Goal: Find specific page/section: Find specific page/section

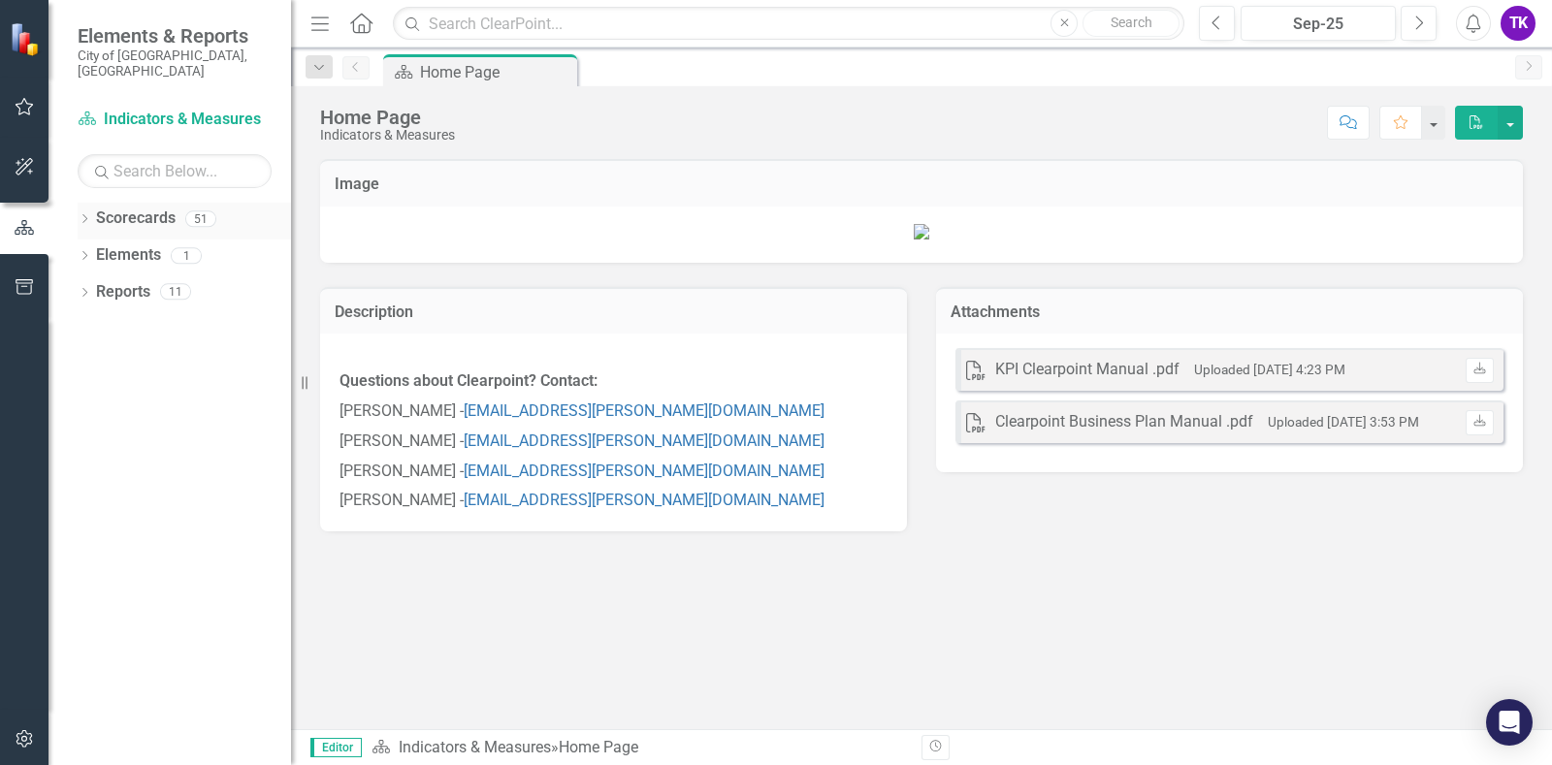
click at [89, 215] on icon "Dropdown" at bounding box center [85, 220] width 14 height 11
click at [96, 322] on icon "Dropdown" at bounding box center [94, 328] width 15 height 12
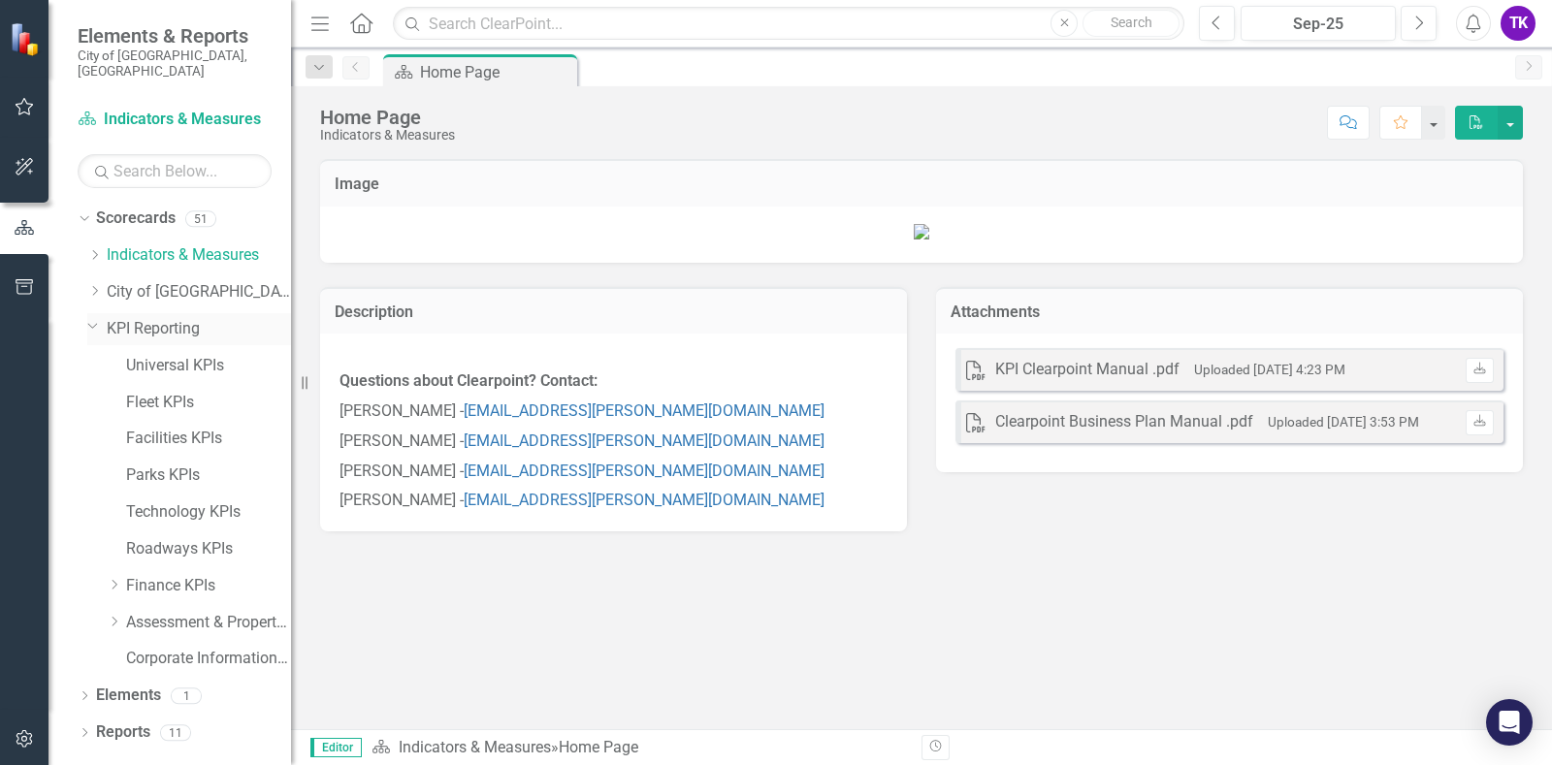
click at [130, 318] on link "KPI Reporting" at bounding box center [199, 329] width 184 height 22
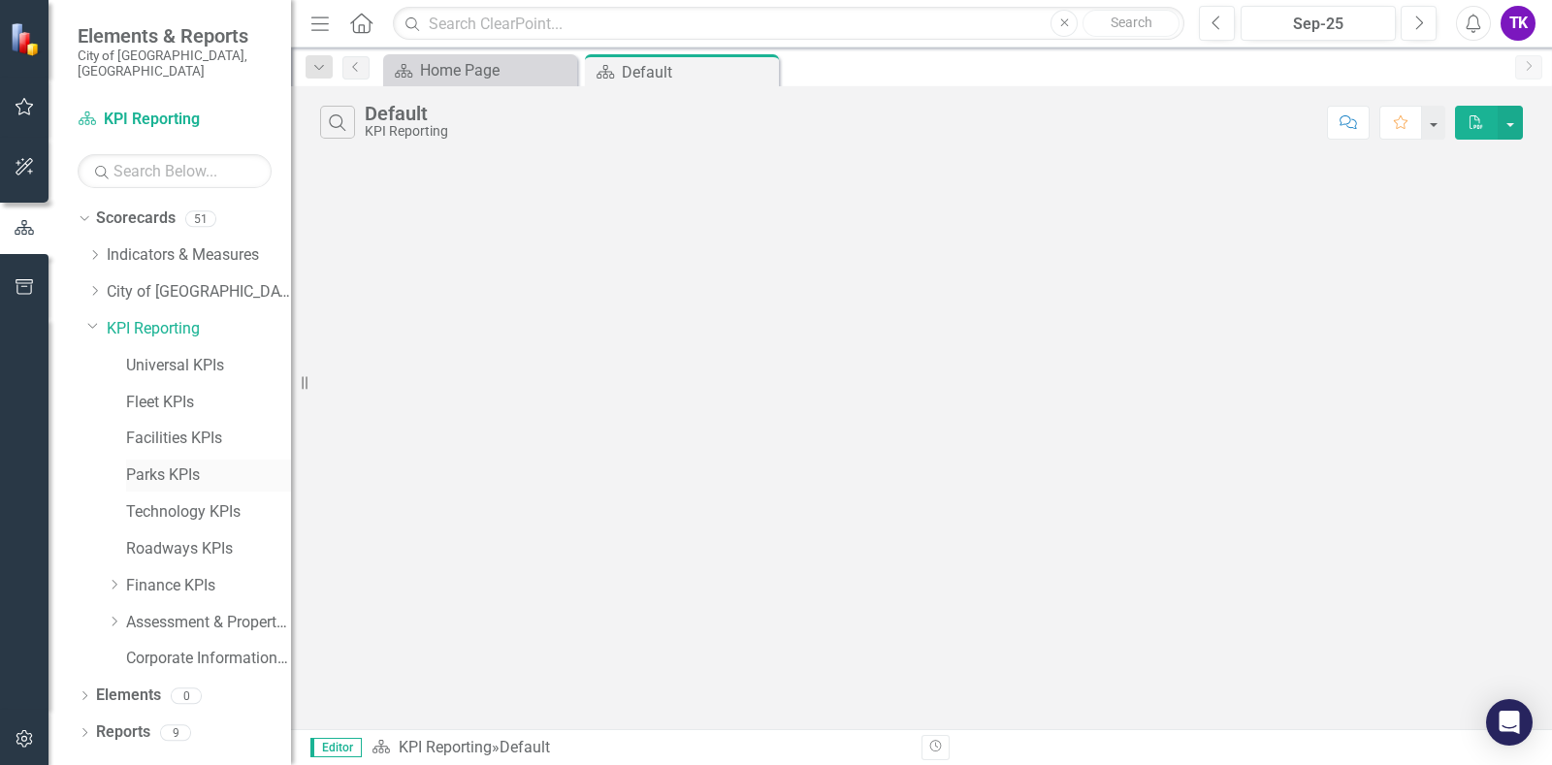
click at [151, 465] on link "Parks KPIs" at bounding box center [208, 476] width 165 height 22
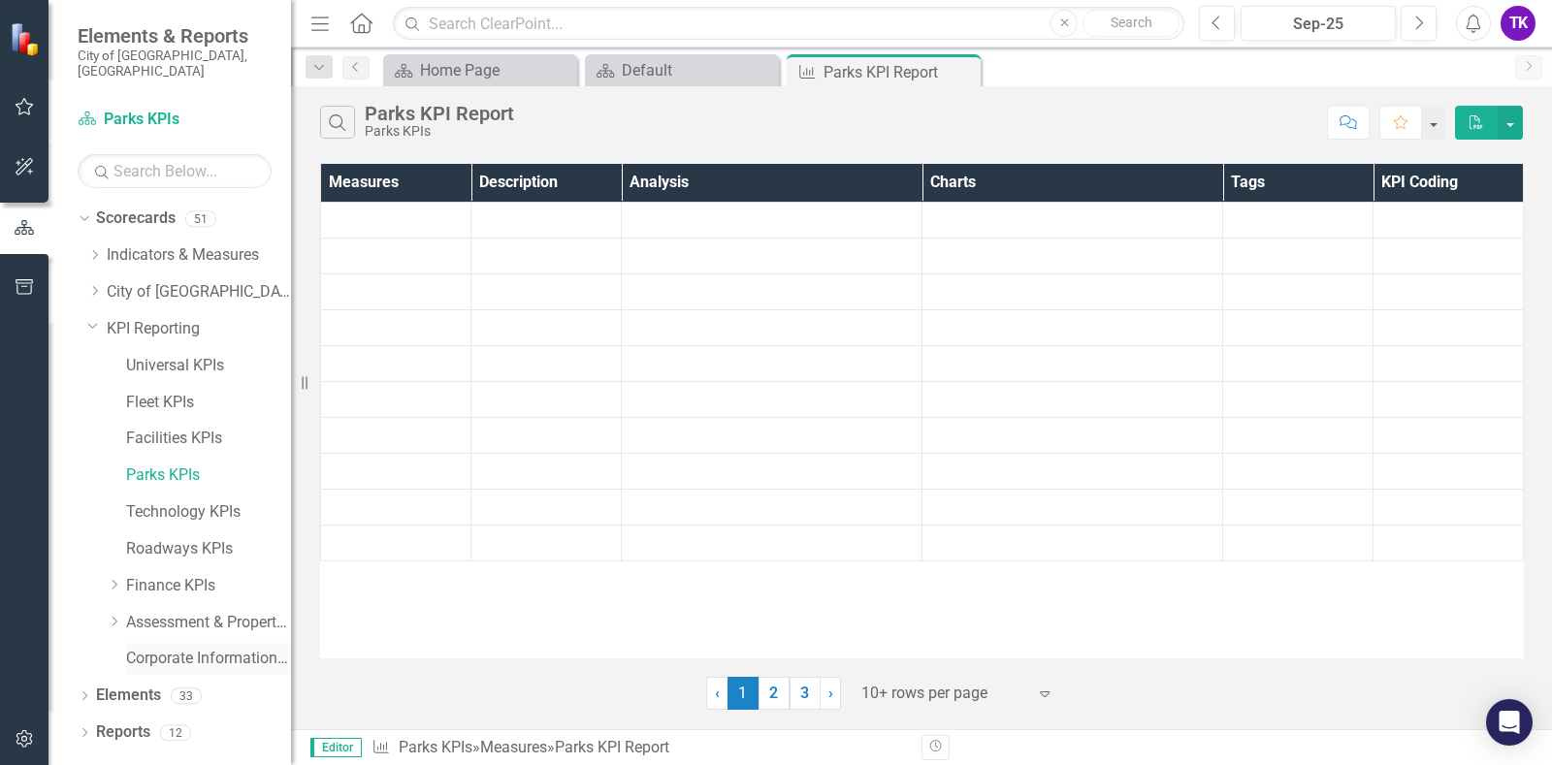
drag, startPoint x: 81, startPoint y: 718, endPoint x: 195, endPoint y: 657, distance: 128.9
click at [81, 730] on icon "Dropdown" at bounding box center [85, 735] width 14 height 11
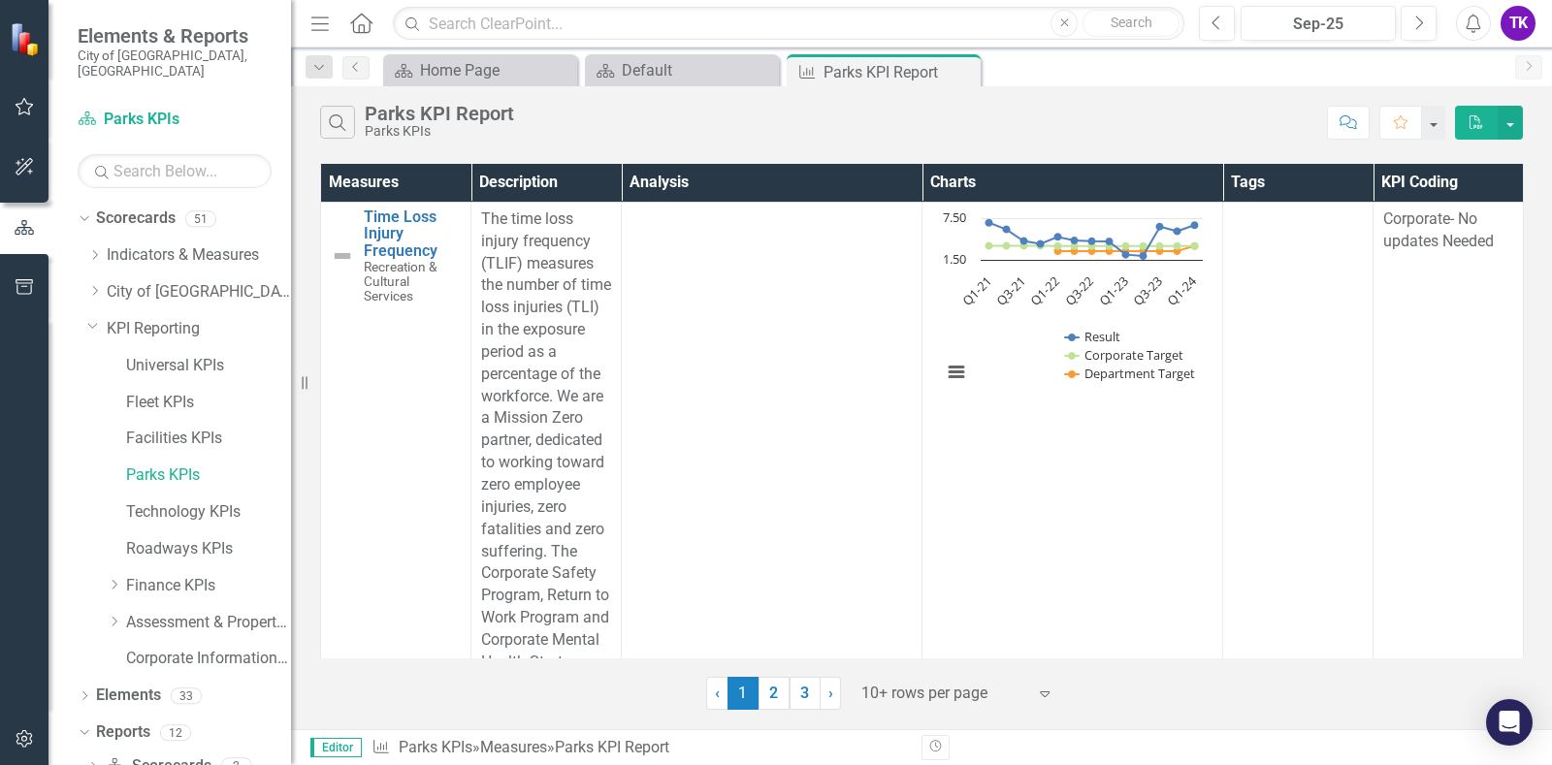
scroll to position [356, 0]
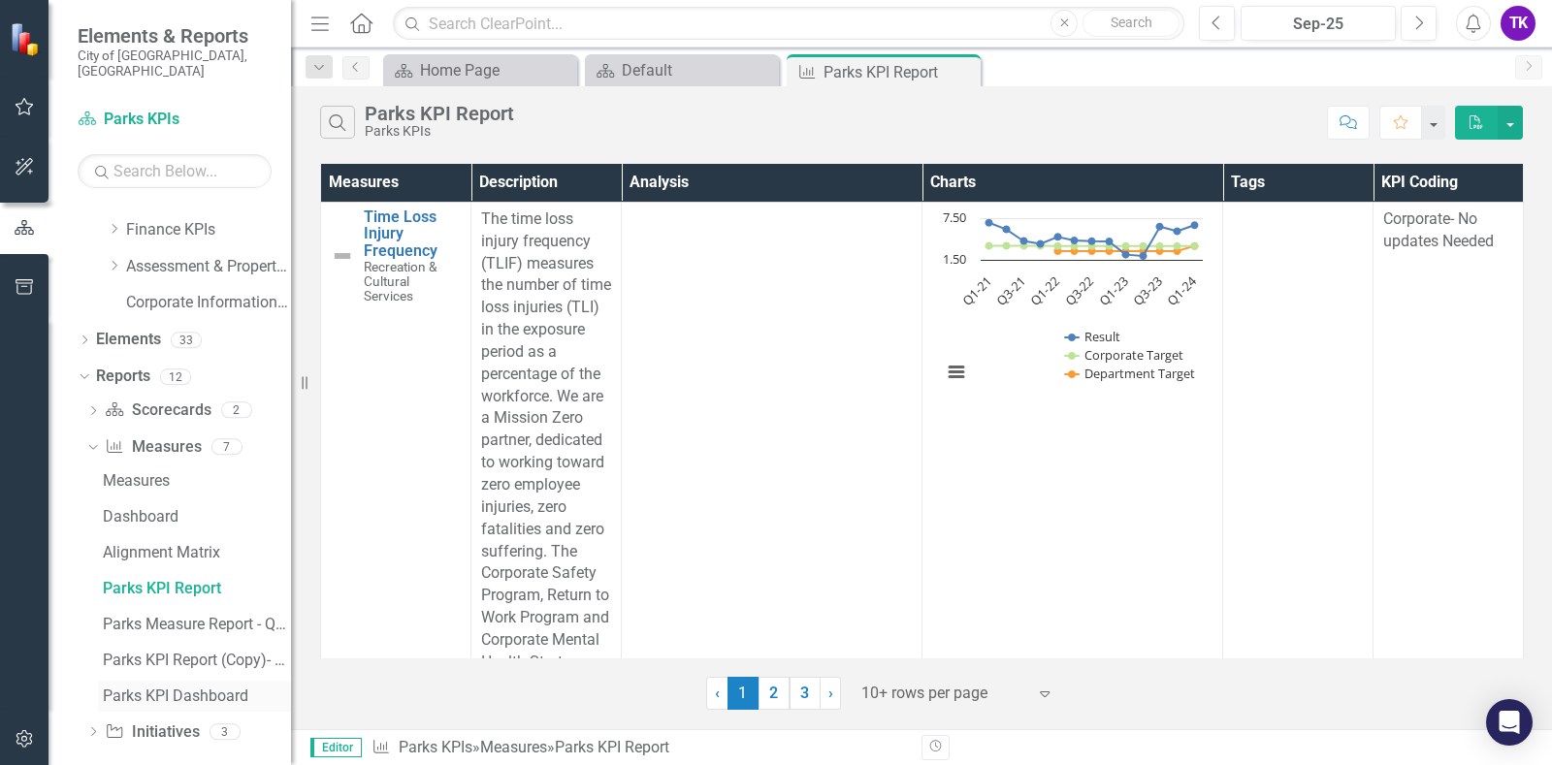
click at [175, 688] on div "Parks KPI Dashboard" at bounding box center [197, 696] width 188 height 17
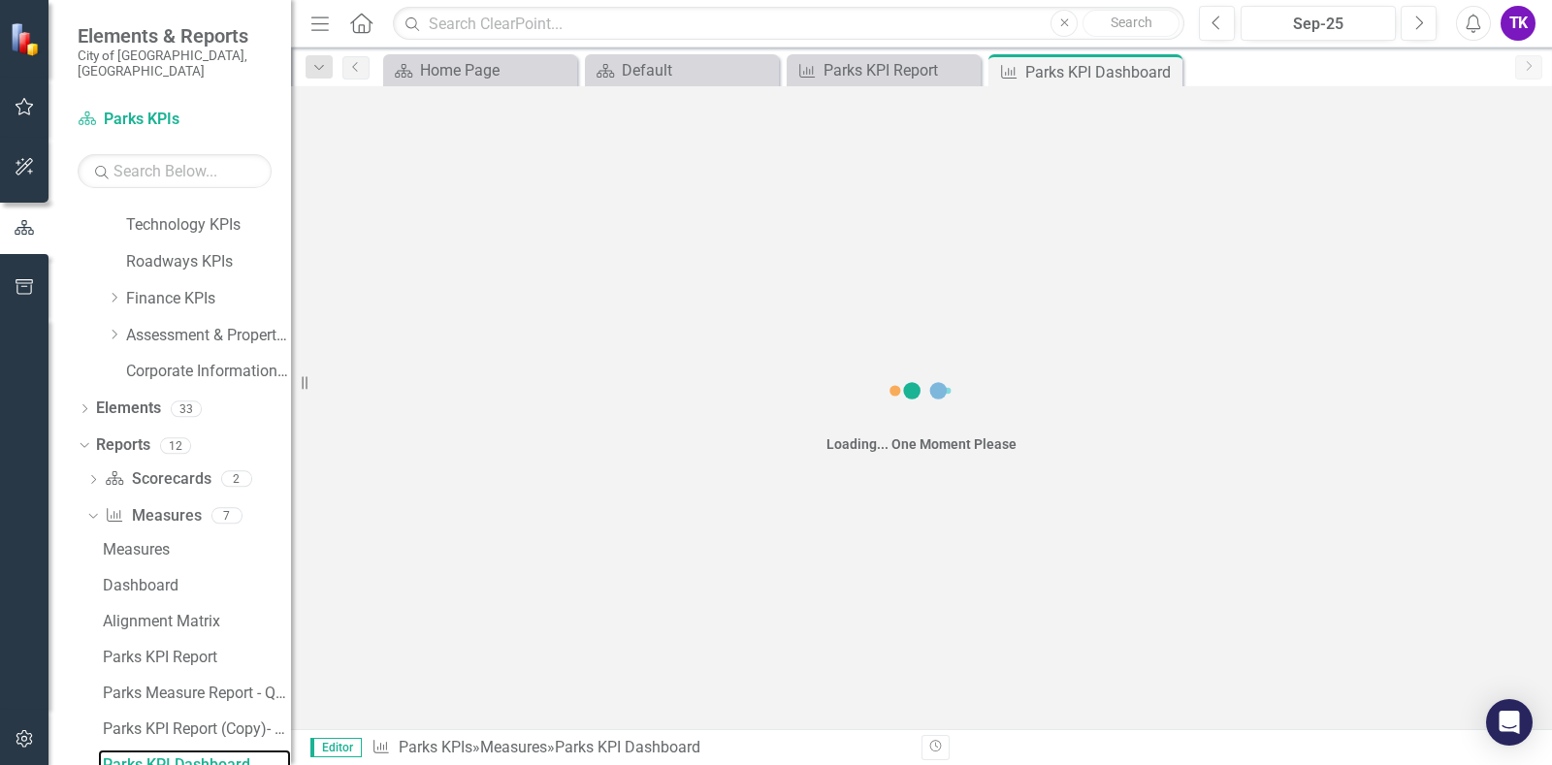
scroll to position [286, 0]
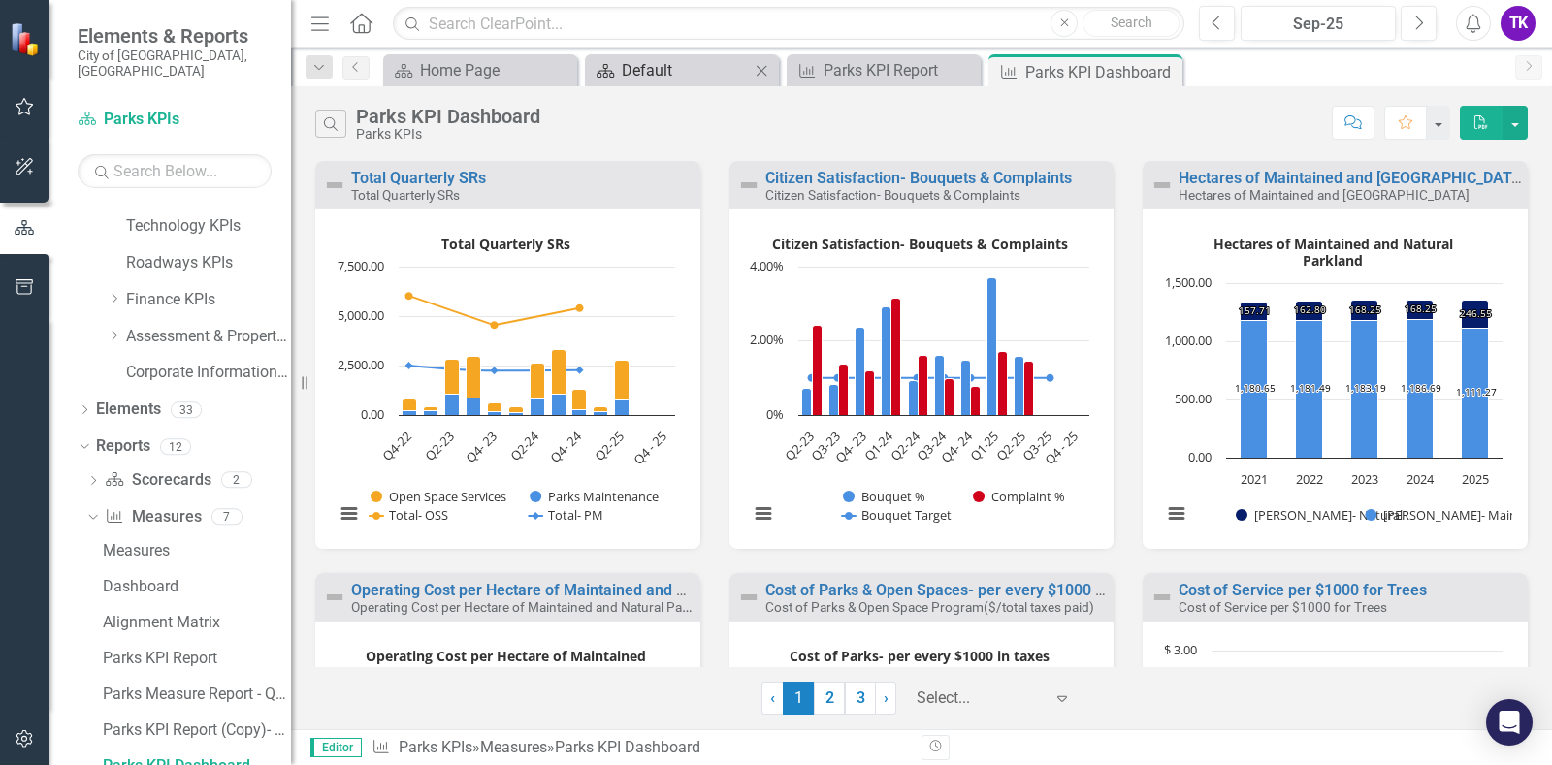
drag, startPoint x: 967, startPoint y: 66, endPoint x: 747, endPoint y: 75, distance: 220.4
click at [0, 0] on icon "Close" at bounding box center [0, 0] width 0 height 0
click at [761, 66] on icon "Close" at bounding box center [761, 71] width 19 height 16
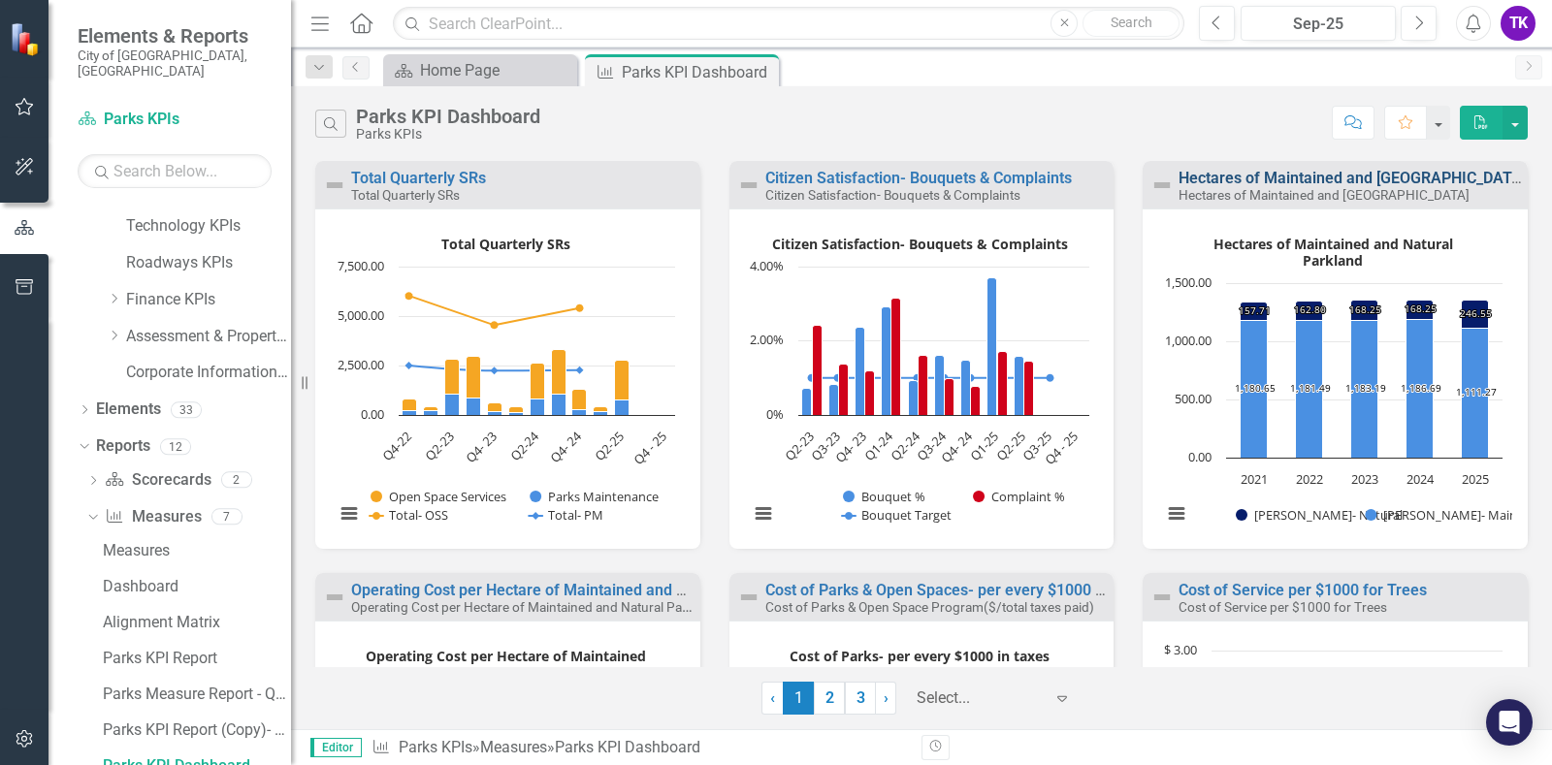
click at [1337, 175] on link "Hectares of Maintained and [GEOGRAPHIC_DATA]" at bounding box center [1352, 178] width 347 height 18
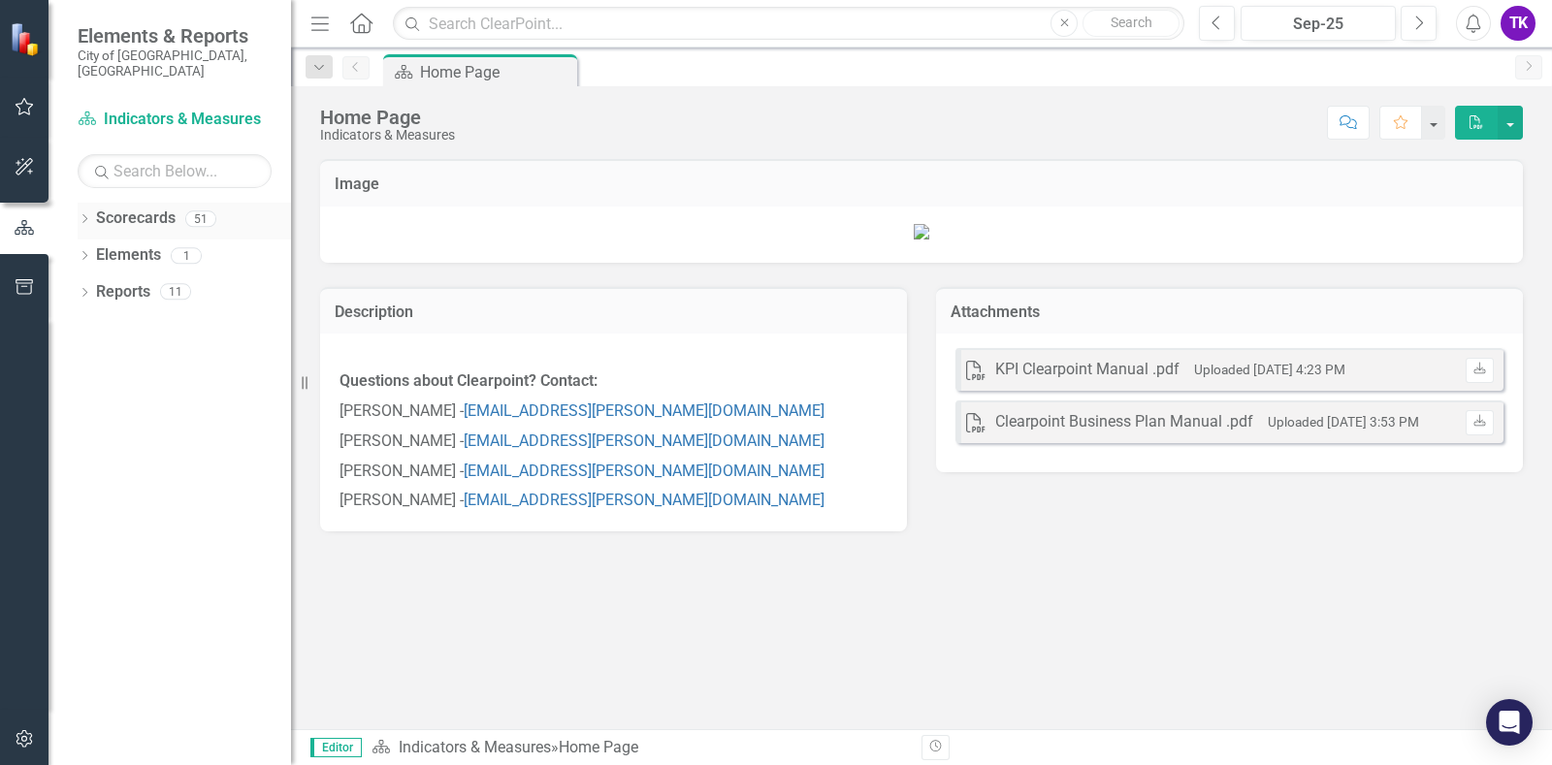
click at [119, 211] on link "Scorecards" at bounding box center [136, 219] width 80 height 22
click at [93, 204] on div "Dropdown Scorecards 51" at bounding box center [184, 221] width 213 height 37
click at [88, 215] on icon "Dropdown" at bounding box center [85, 220] width 14 height 11
click at [95, 322] on icon "Dropdown" at bounding box center [94, 328] width 15 height 12
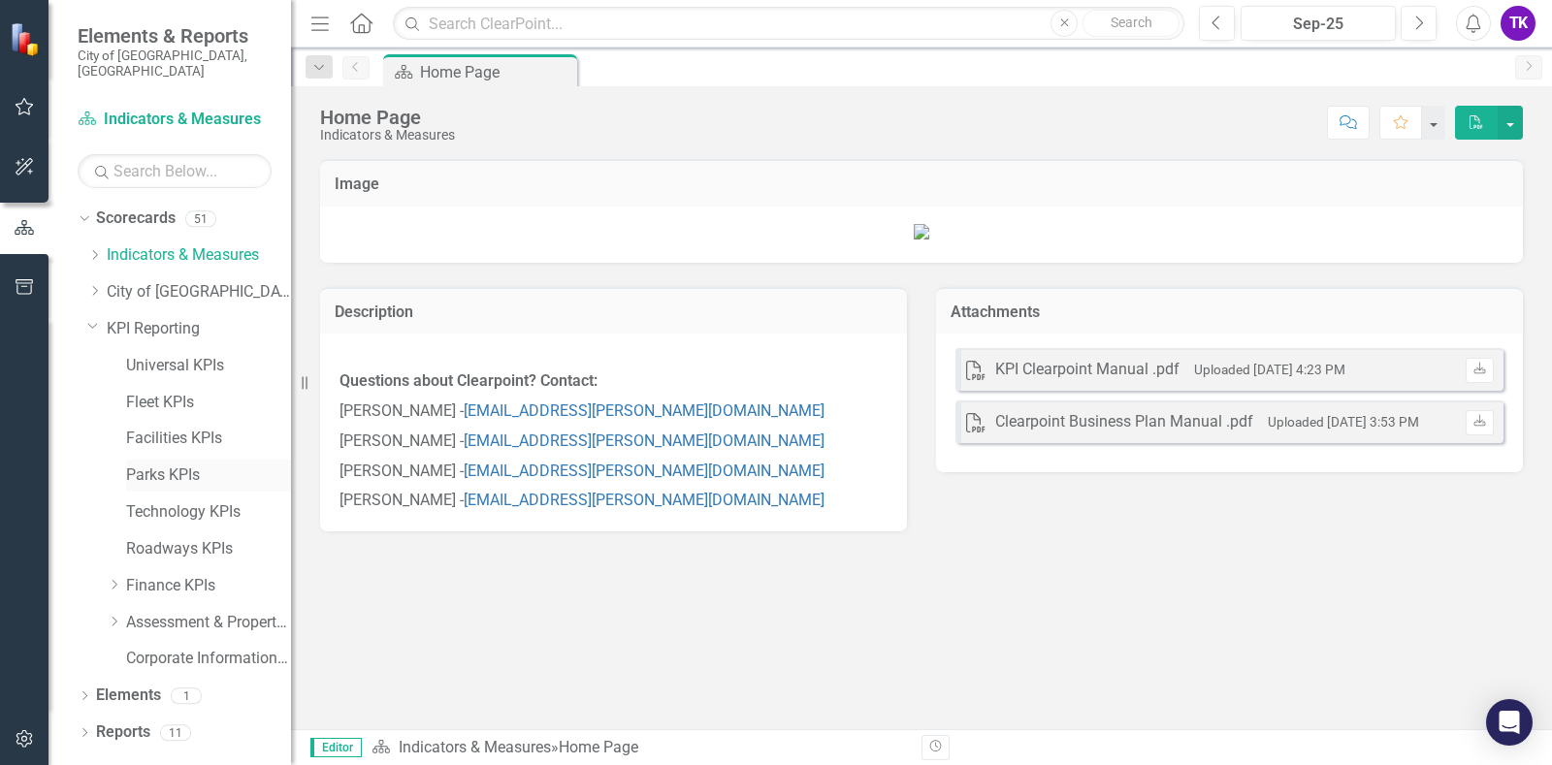
click at [141, 465] on link "Parks KPIs" at bounding box center [208, 476] width 165 height 22
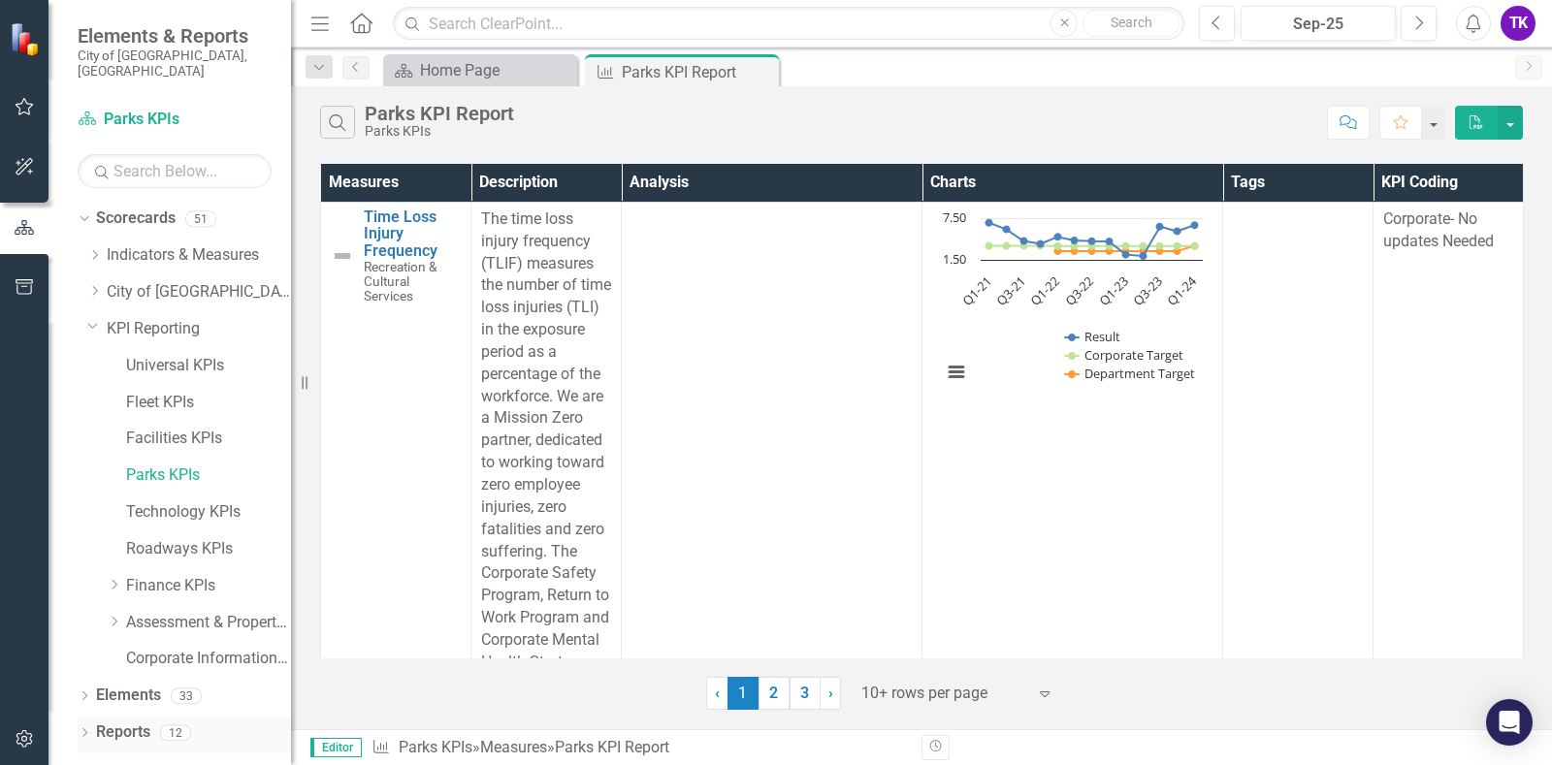
drag, startPoint x: 82, startPoint y: 720, endPoint x: 147, endPoint y: 709, distance: 65.9
click at [82, 730] on icon "Dropdown" at bounding box center [85, 735] width 14 height 11
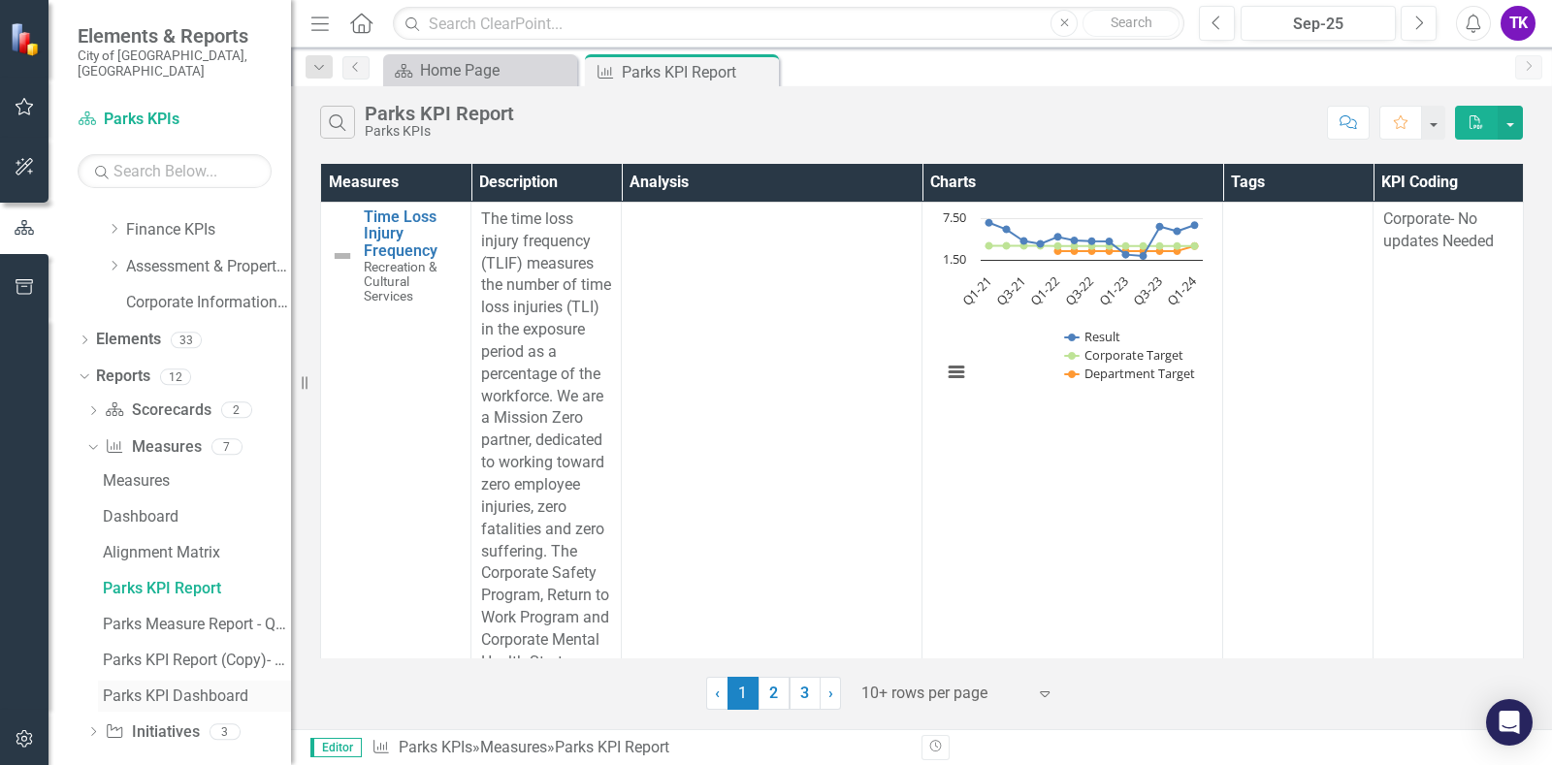
click at [147, 688] on div "Parks KPI Dashboard" at bounding box center [197, 696] width 188 height 17
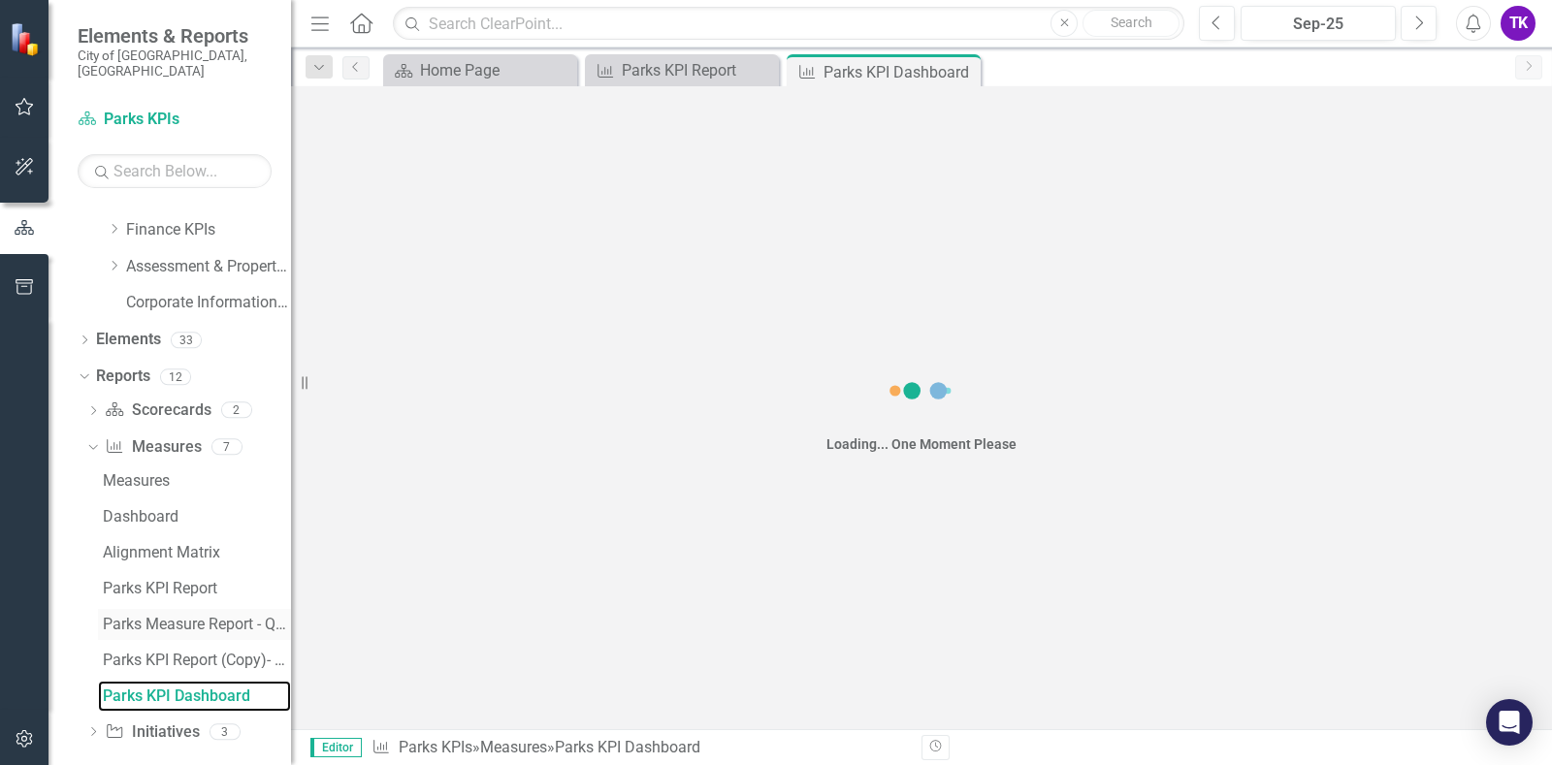
scroll to position [286, 0]
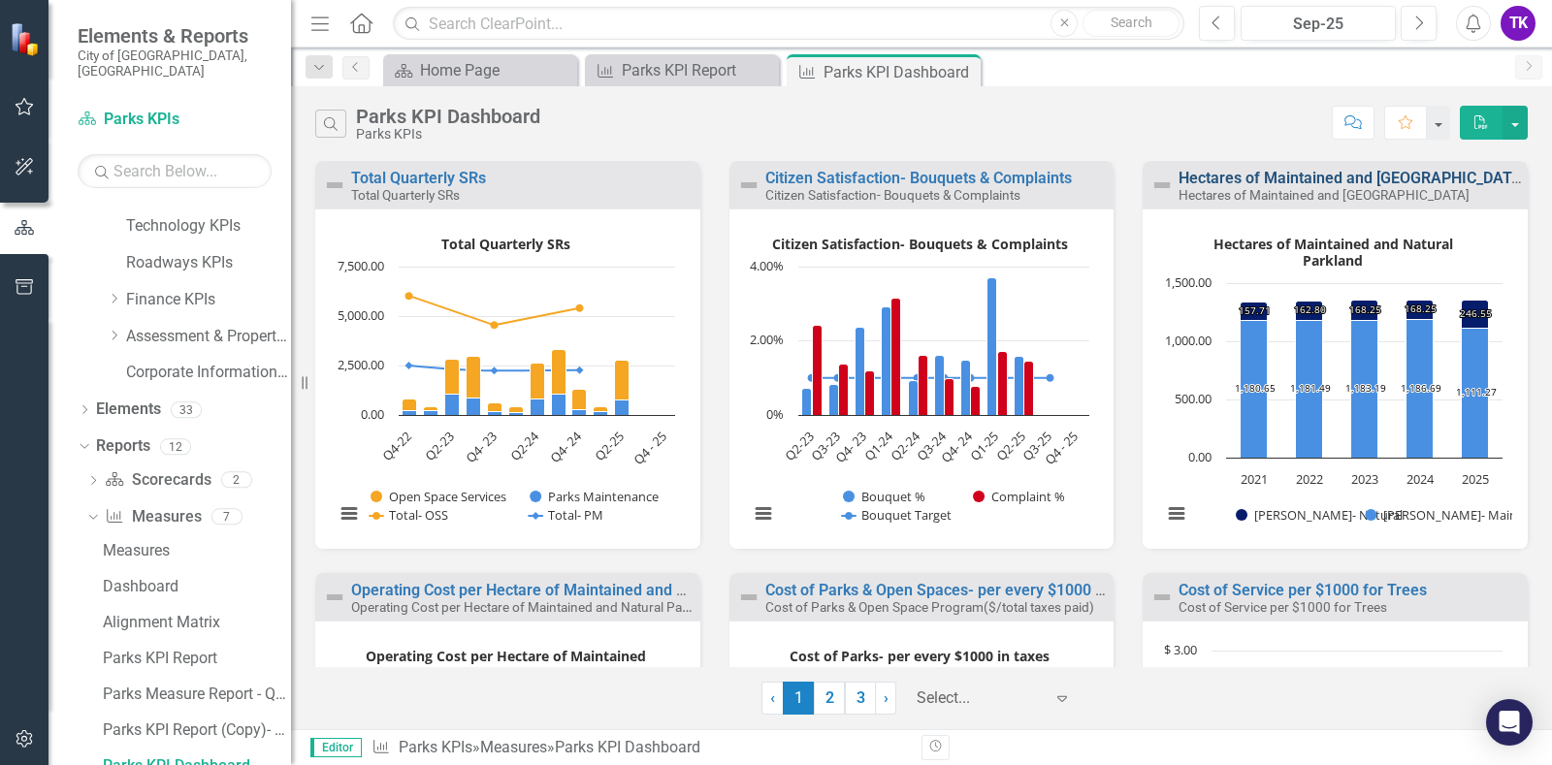
click at [1351, 179] on link "Hectares of Maintained and [GEOGRAPHIC_DATA]" at bounding box center [1352, 178] width 347 height 18
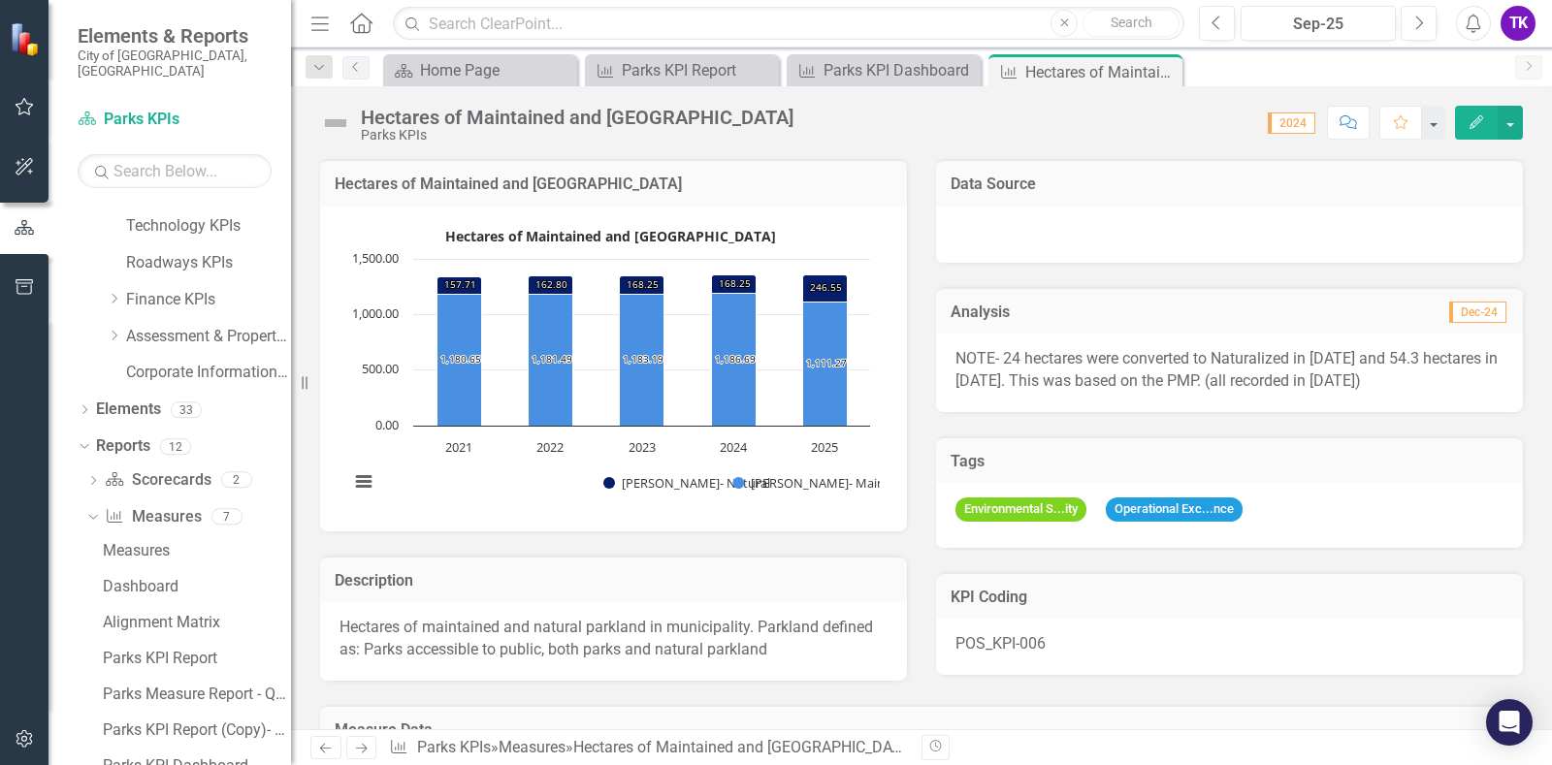
scroll to position [277, 0]
